Goal: Obtain resource: Download file/media

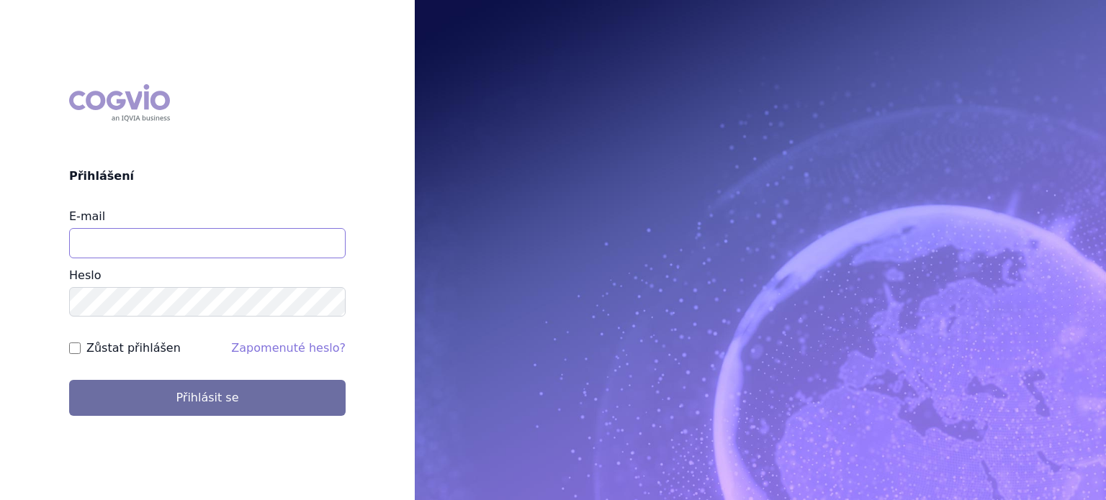
type input "lenkahr@medisonpharma.com"
click at [78, 347] on input "Zůstat přihlášen" at bounding box center [75, 349] width 12 height 12
checkbox input "true"
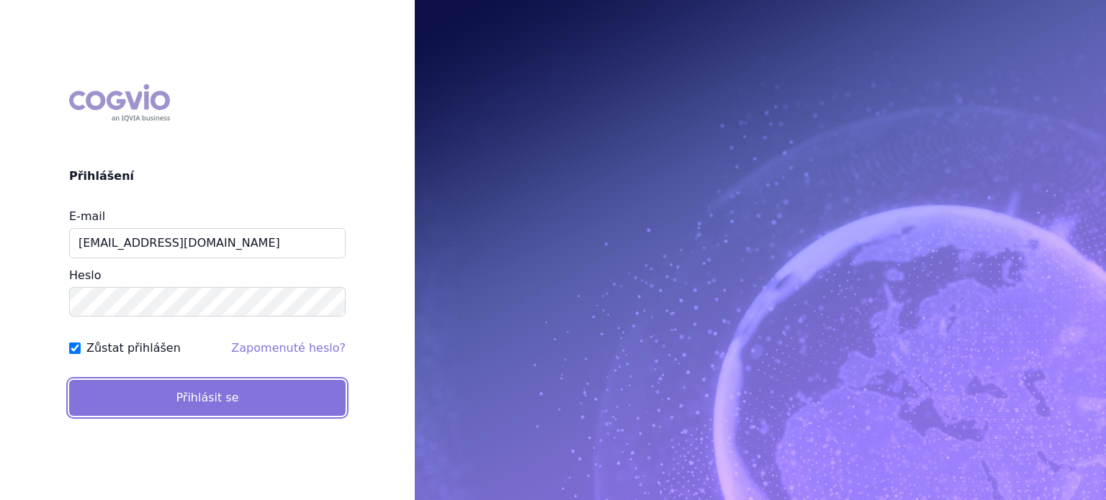
click at [178, 409] on button "Přihlásit se" at bounding box center [207, 398] width 276 height 36
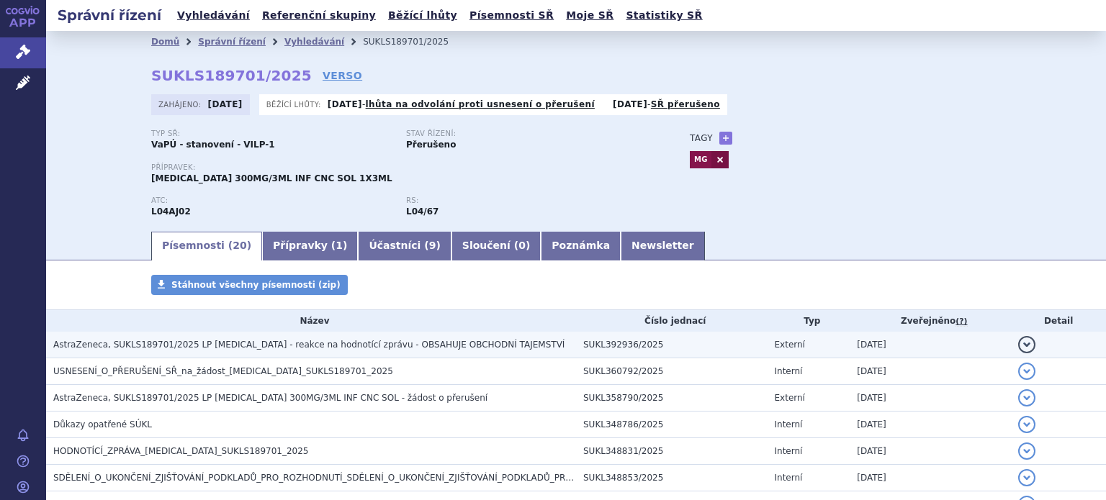
click at [212, 348] on span "AstraZeneca, SUKLS189701/2025 LP [MEDICAL_DATA] - reakce na hodnotící zprávu - …" at bounding box center [308, 345] width 511 height 10
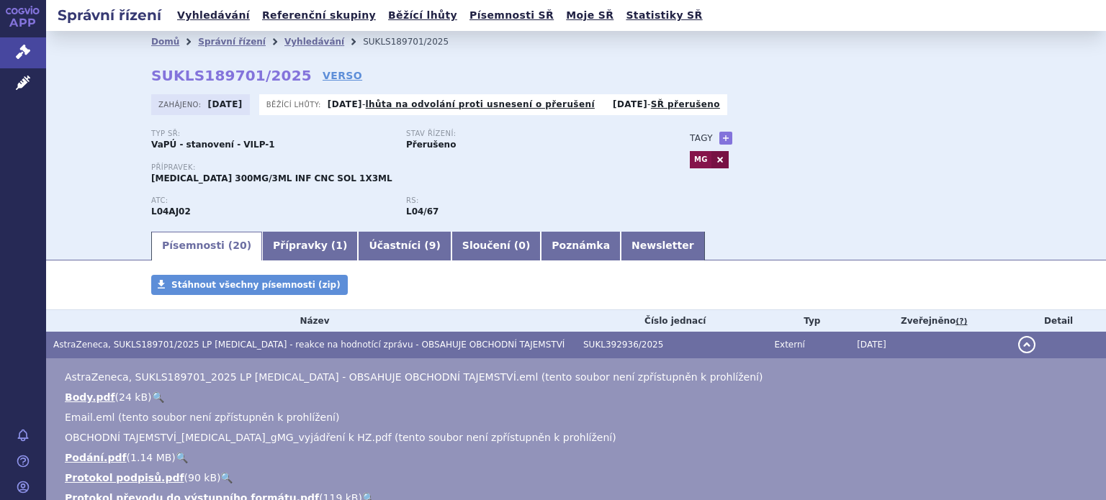
scroll to position [72, 0]
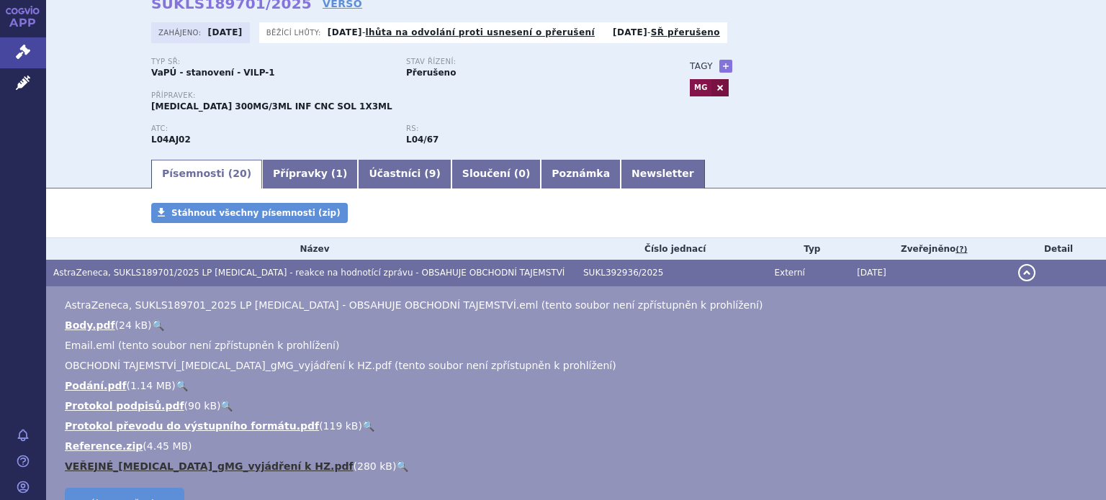
click at [165, 463] on link "VEŘEJNÉ_[MEDICAL_DATA]_gMG_vyjádření k HZ.pdf" at bounding box center [209, 467] width 289 height 12
